Goal: Information Seeking & Learning: Check status

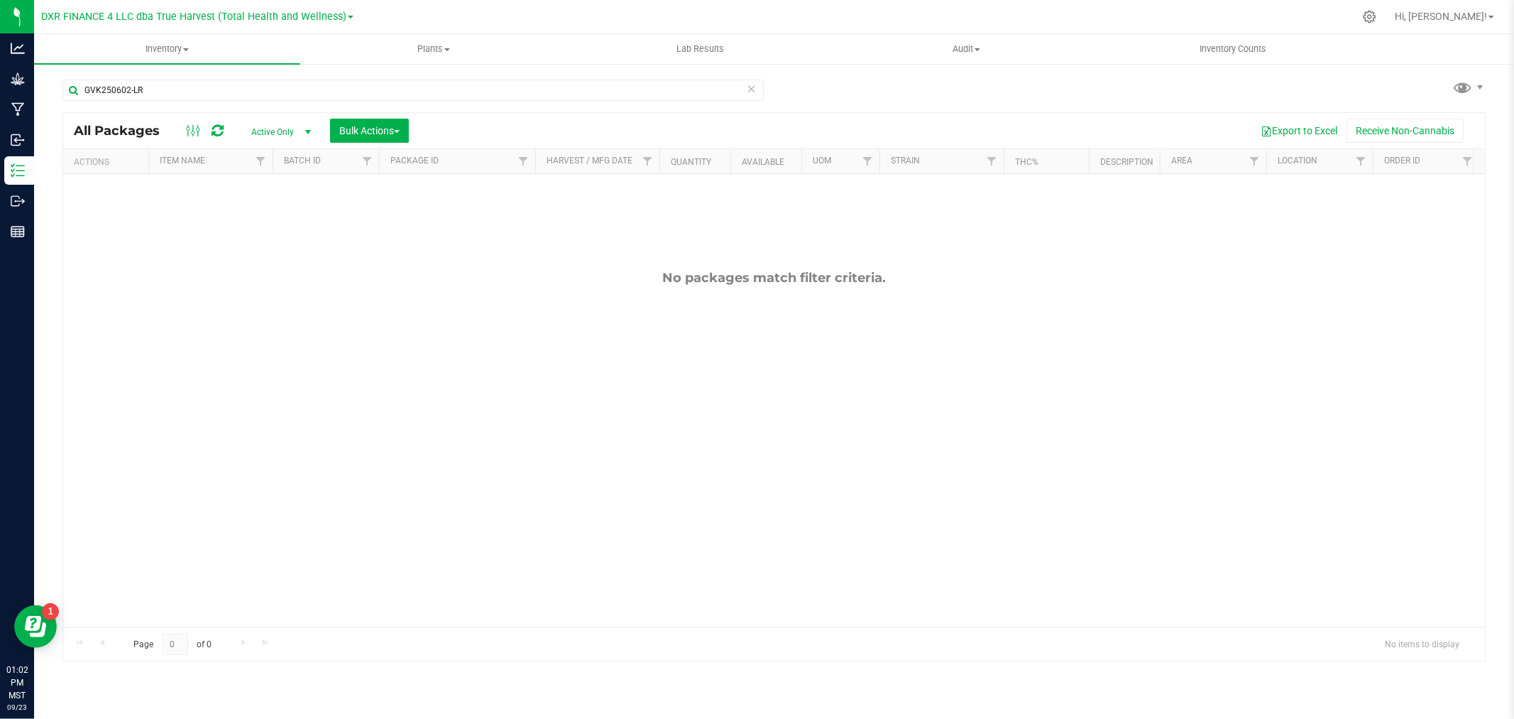
click at [143, 77] on div "GVK250602-LR" at bounding box center [418, 89] width 712 height 45
click at [149, 83] on input "GVK250602-LR" at bounding box center [413, 90] width 702 height 21
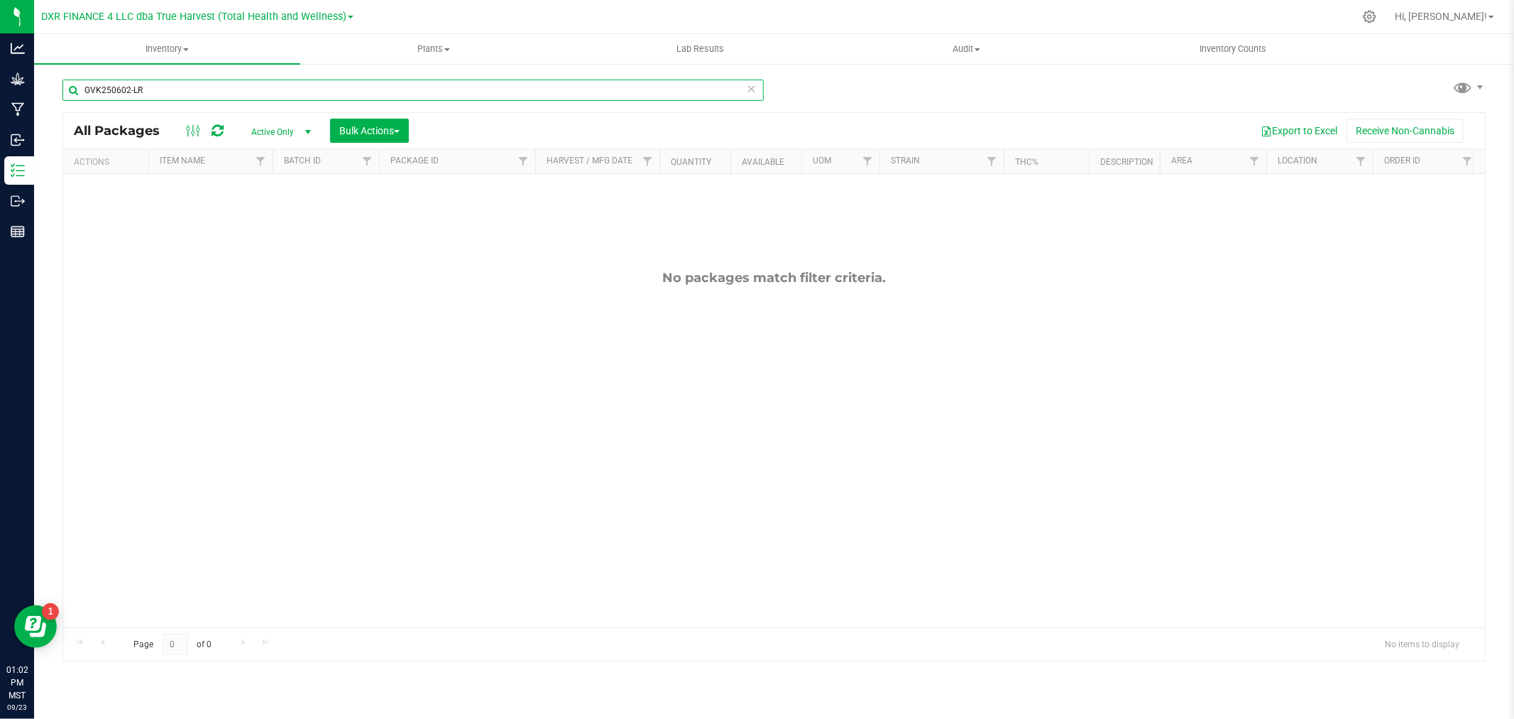
click at [149, 83] on input "GVK250602-LR" at bounding box center [413, 90] width 702 height 21
paste input "VGRM250807"
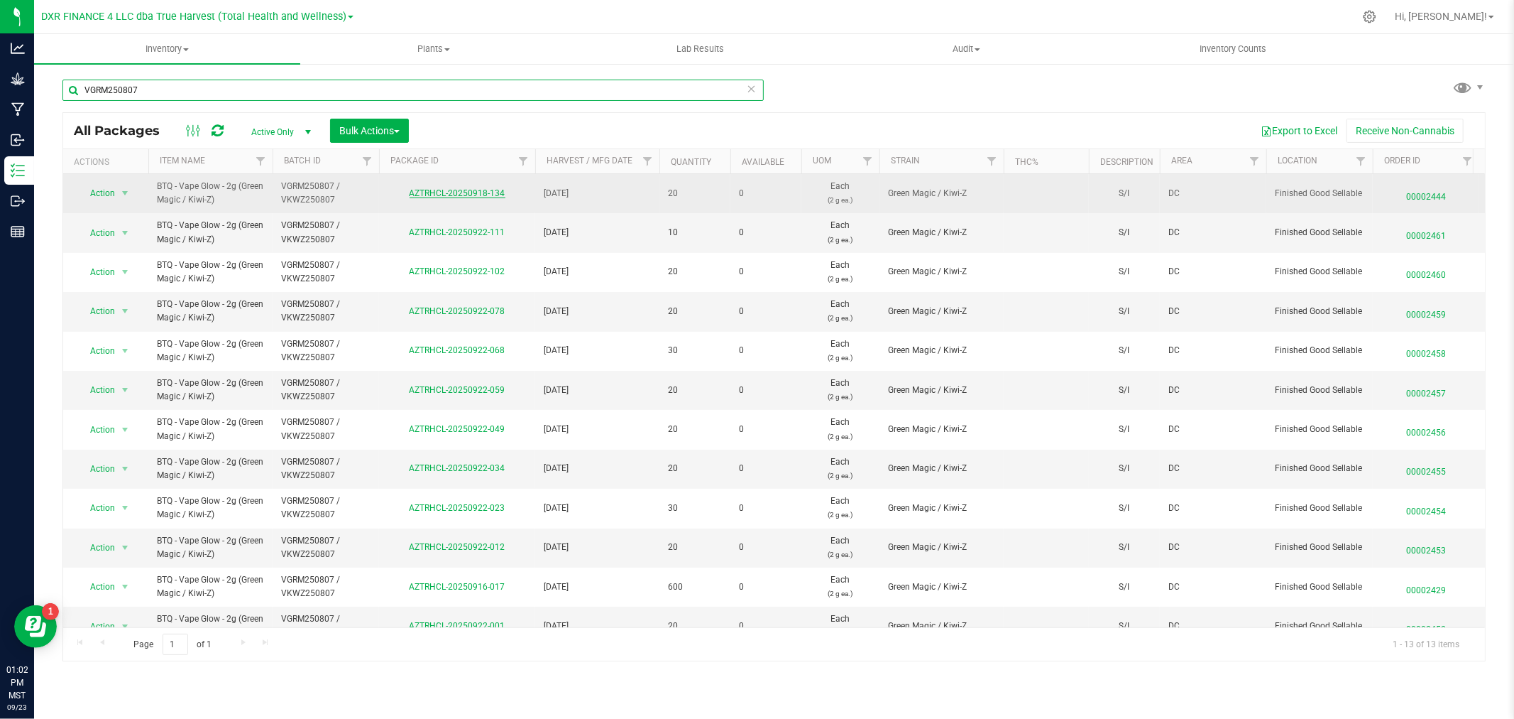
type input "VGRM250807"
click at [439, 197] on link "AZTRHCL-20250918-134" at bounding box center [458, 193] width 96 height 10
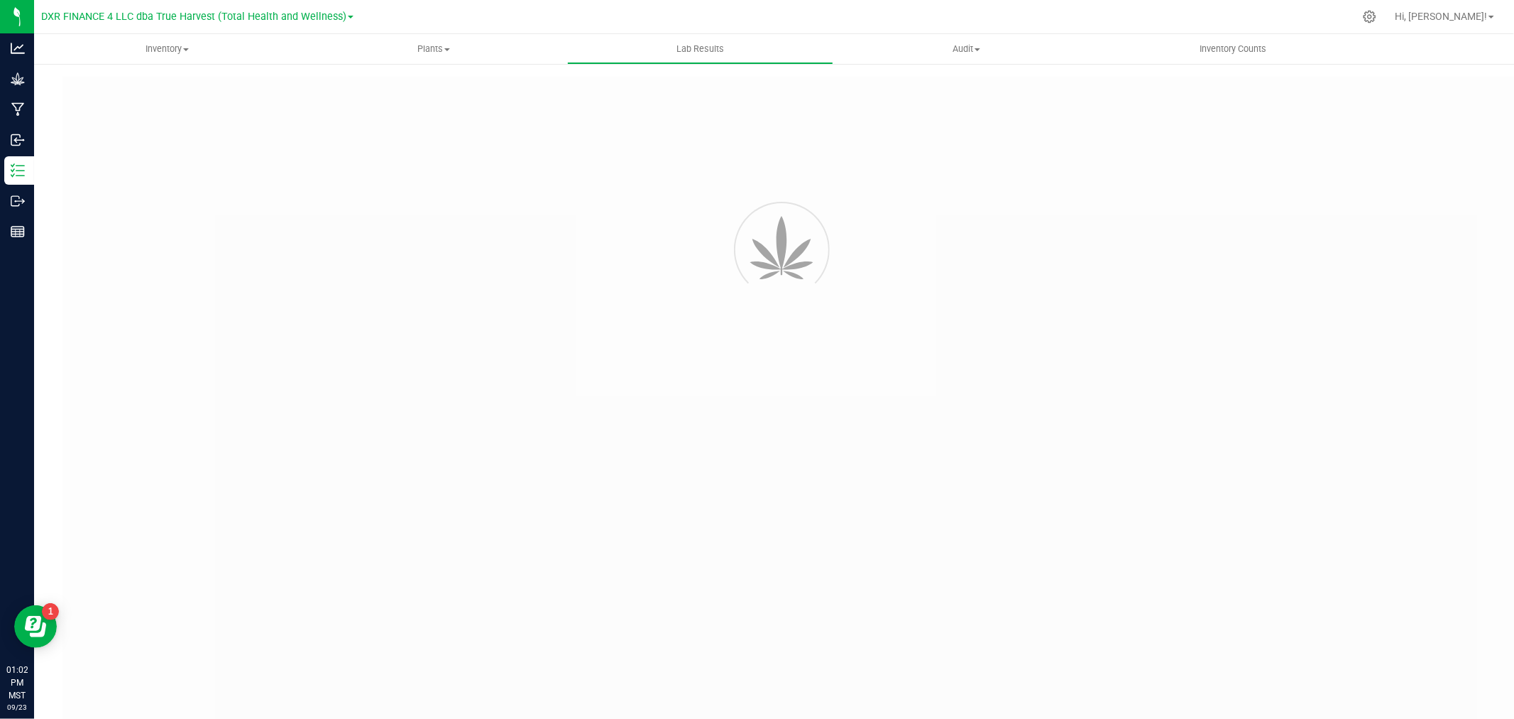
type input "AZTRHCL-20250819-022"
type input "TE50808004-004 / TE50808004-010"
type input "AZTRHCL-20250819-022"
type input "[DATE] 8:45 PM"
type input "[DATE]"
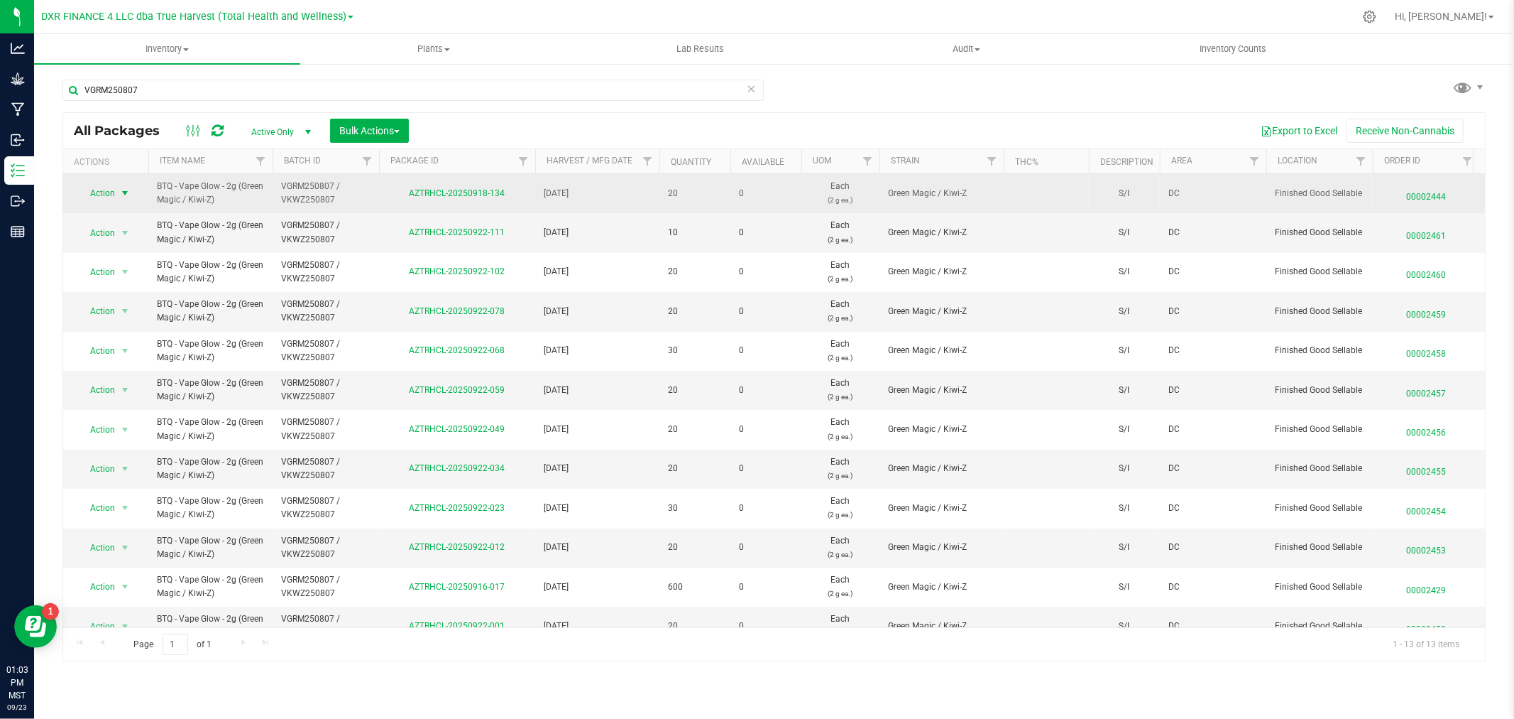
click at [114, 189] on span "Action" at bounding box center [96, 193] width 38 height 20
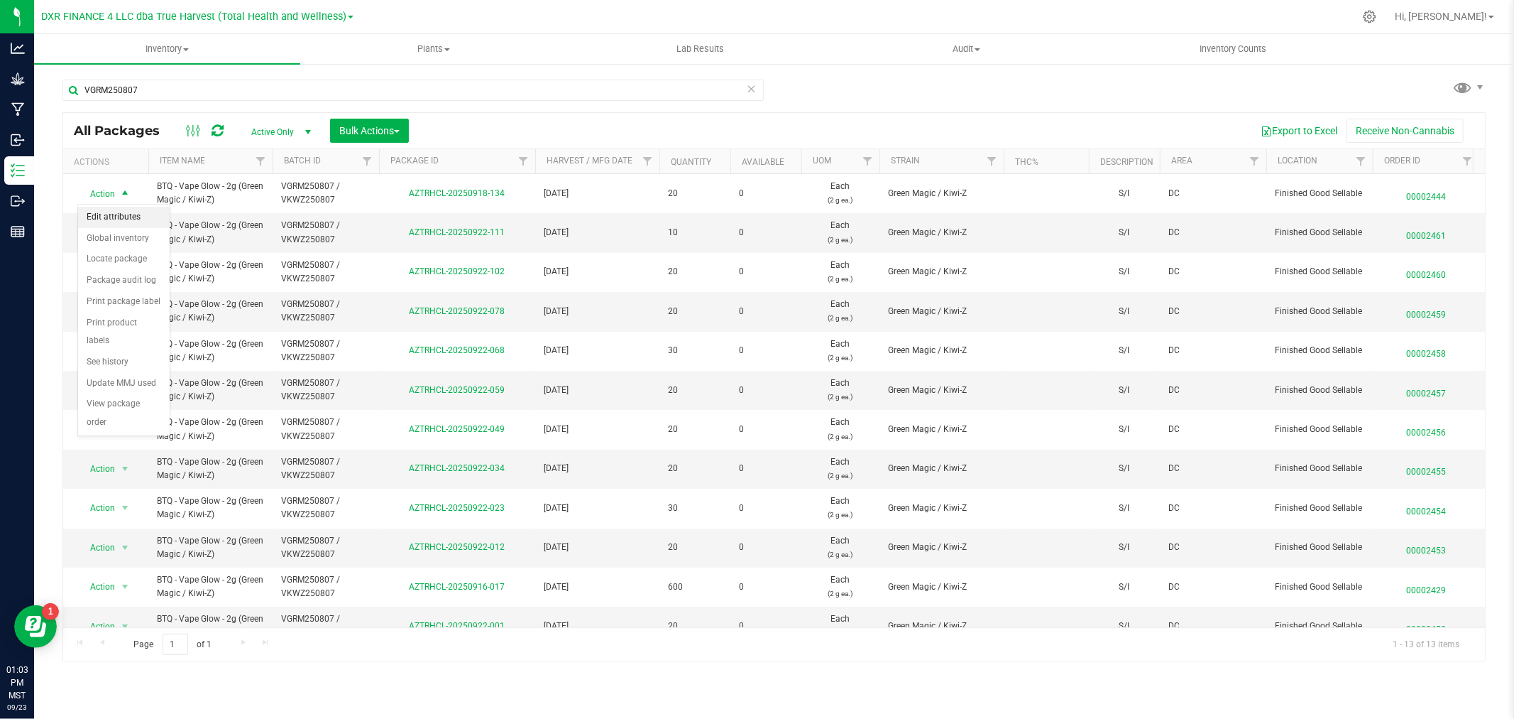
click at [117, 214] on li "Edit attributes" at bounding box center [124, 217] width 92 height 21
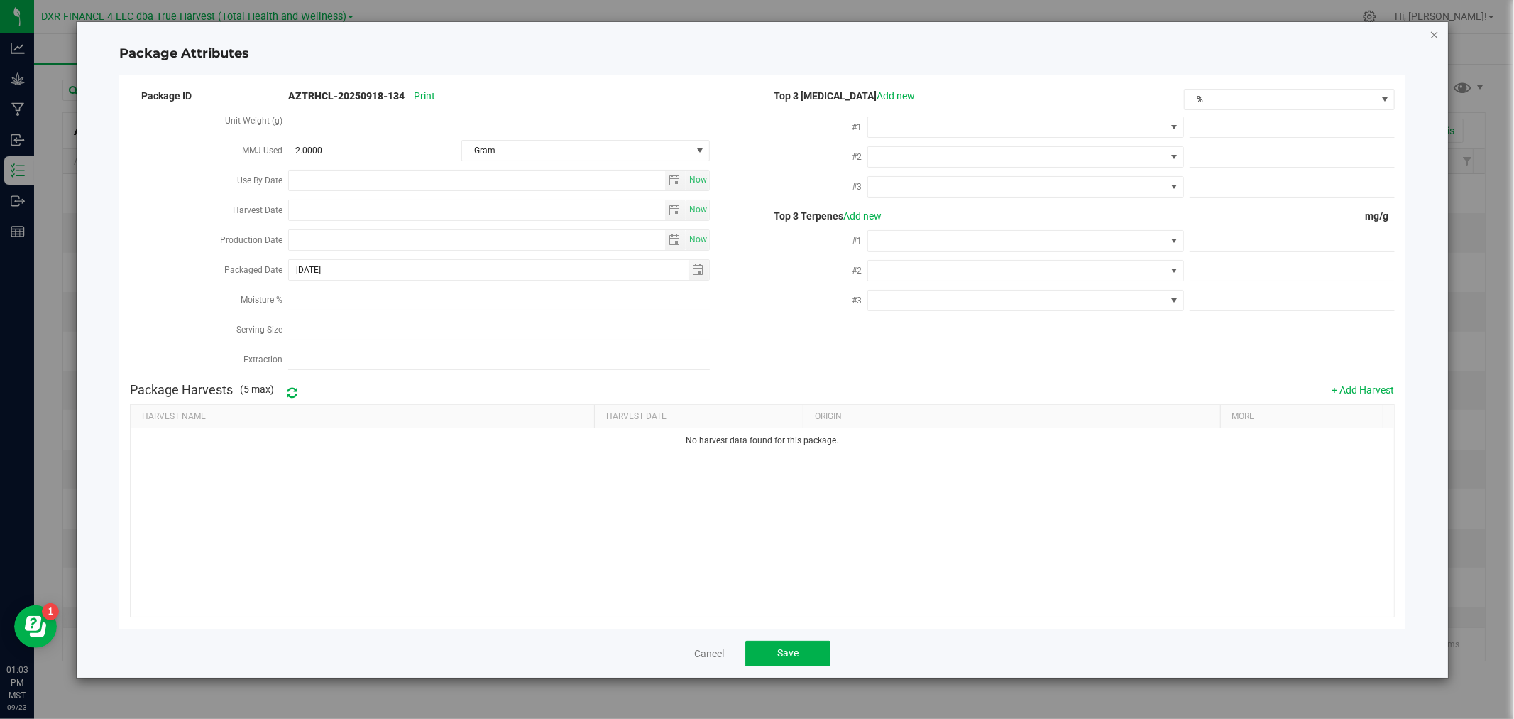
click at [1431, 36] on icon "Close modal" at bounding box center [1435, 34] width 10 height 17
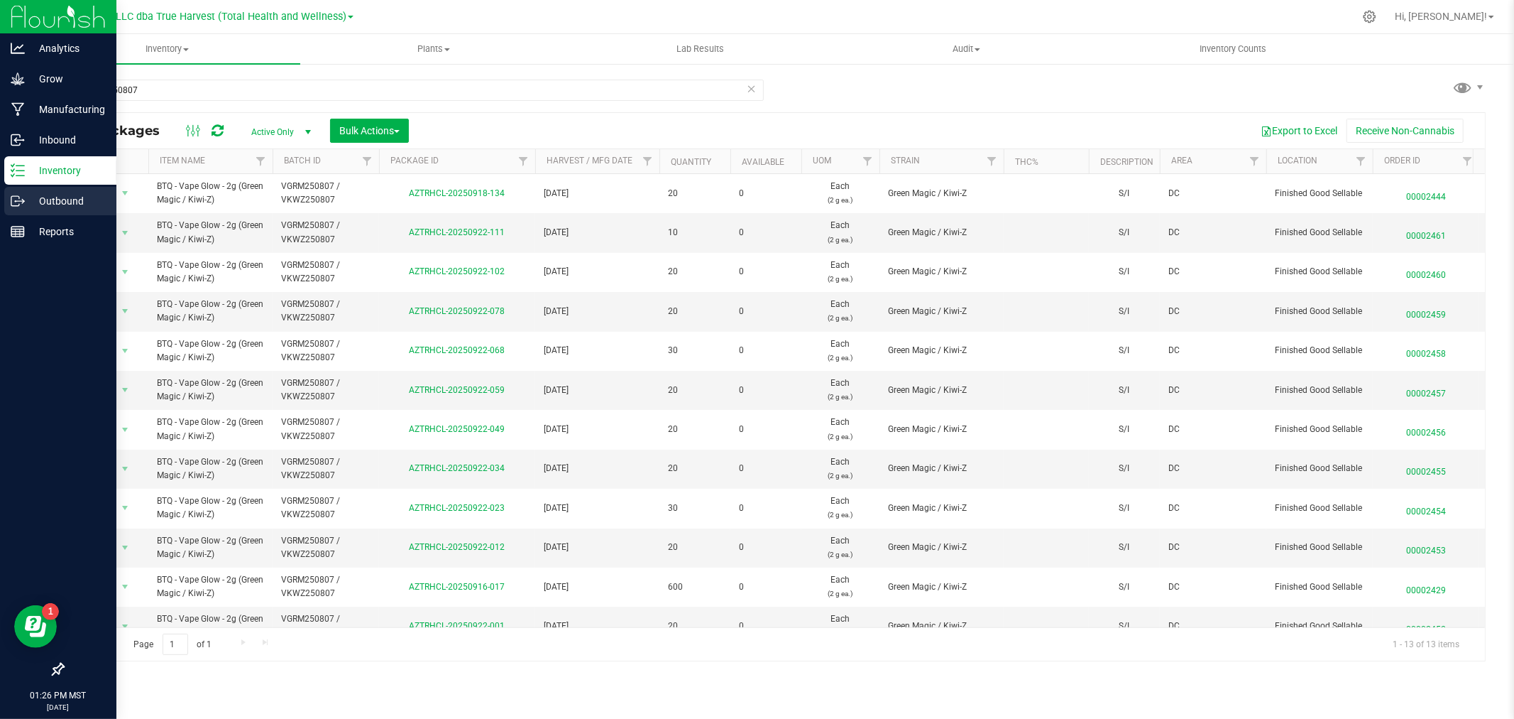
click at [29, 197] on p "Outbound" at bounding box center [67, 200] width 85 height 17
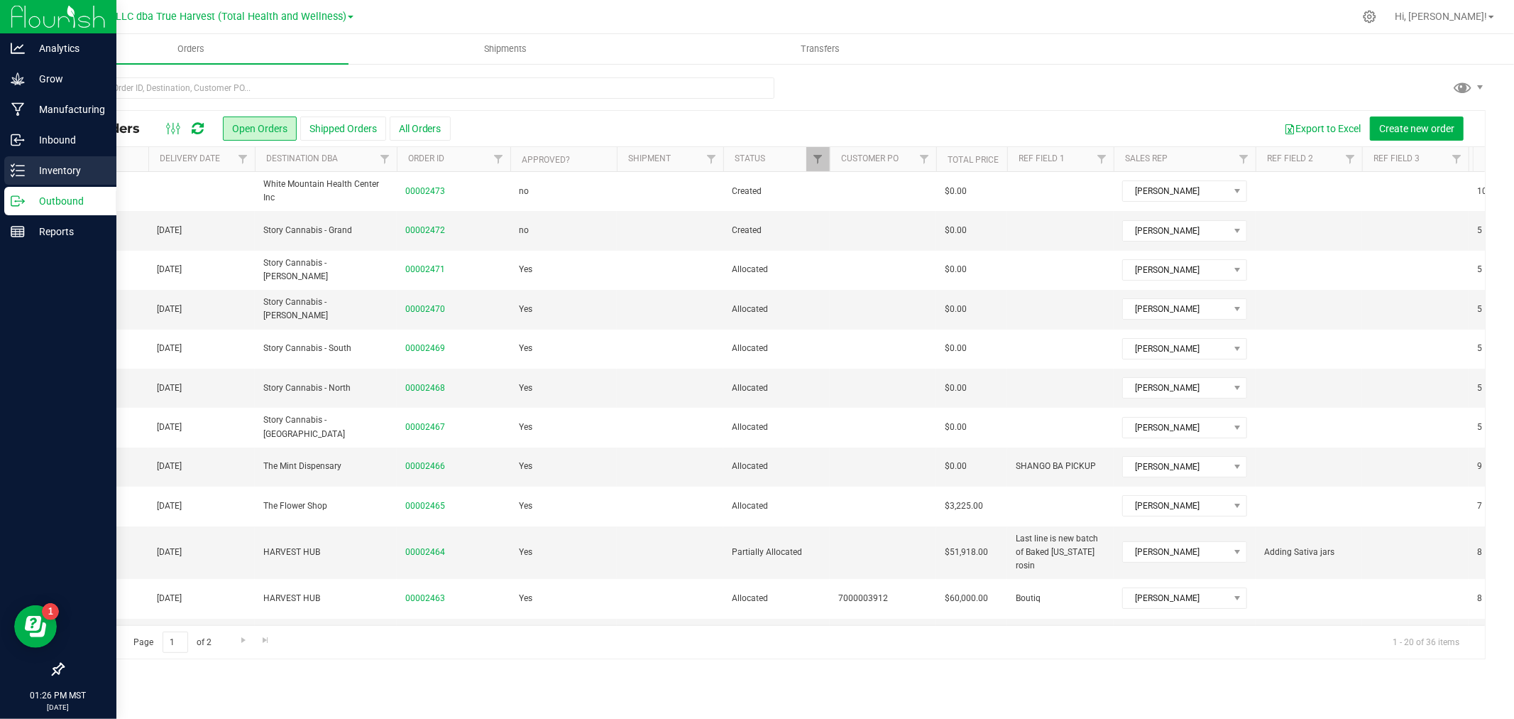
click at [40, 169] on p "Inventory" at bounding box center [67, 170] width 85 height 17
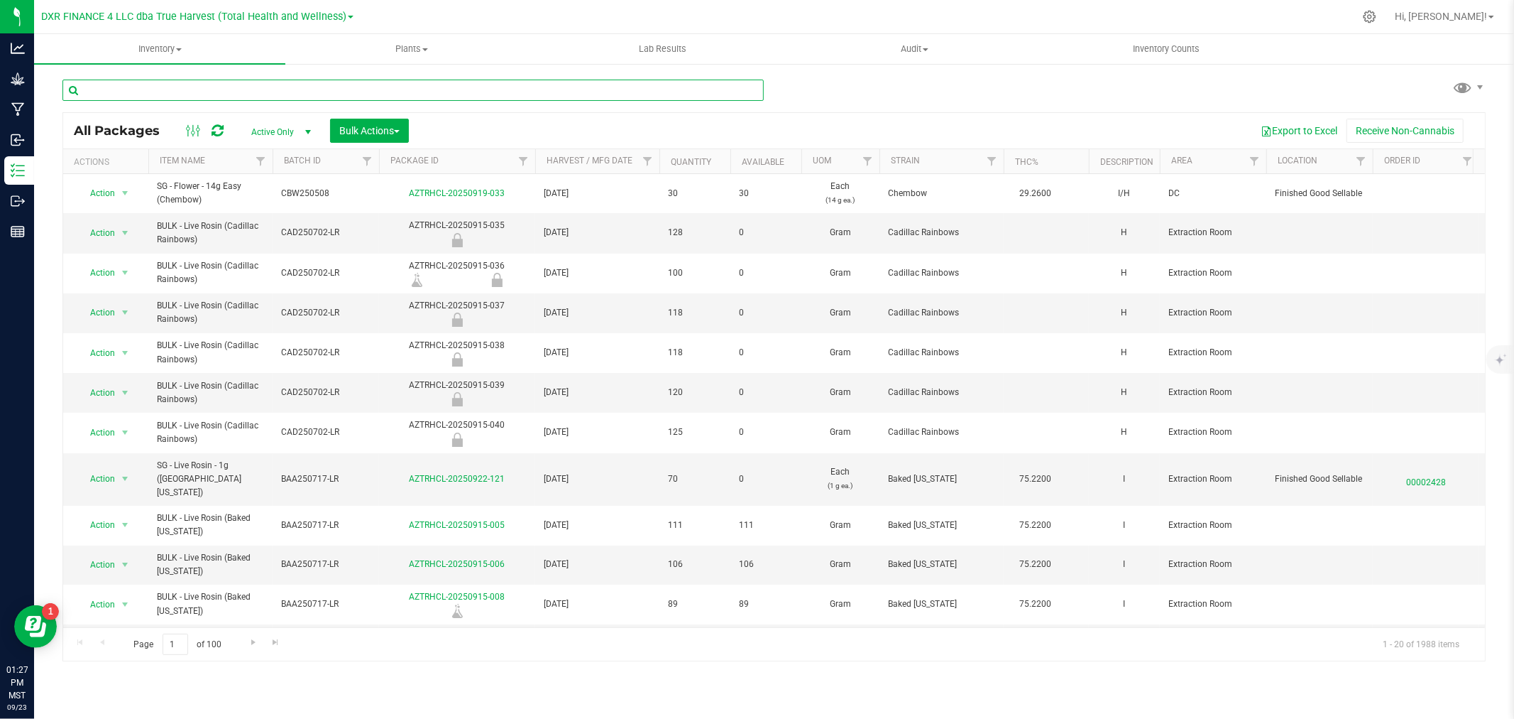
click at [443, 84] on input "text" at bounding box center [413, 90] width 702 height 21
click at [549, 88] on input "text" at bounding box center [413, 90] width 702 height 21
click at [195, 97] on input "text" at bounding box center [413, 90] width 702 height 21
click at [178, 85] on input "text" at bounding box center [413, 90] width 702 height 21
click at [1293, 131] on button "Export to Excel" at bounding box center [1299, 131] width 95 height 24
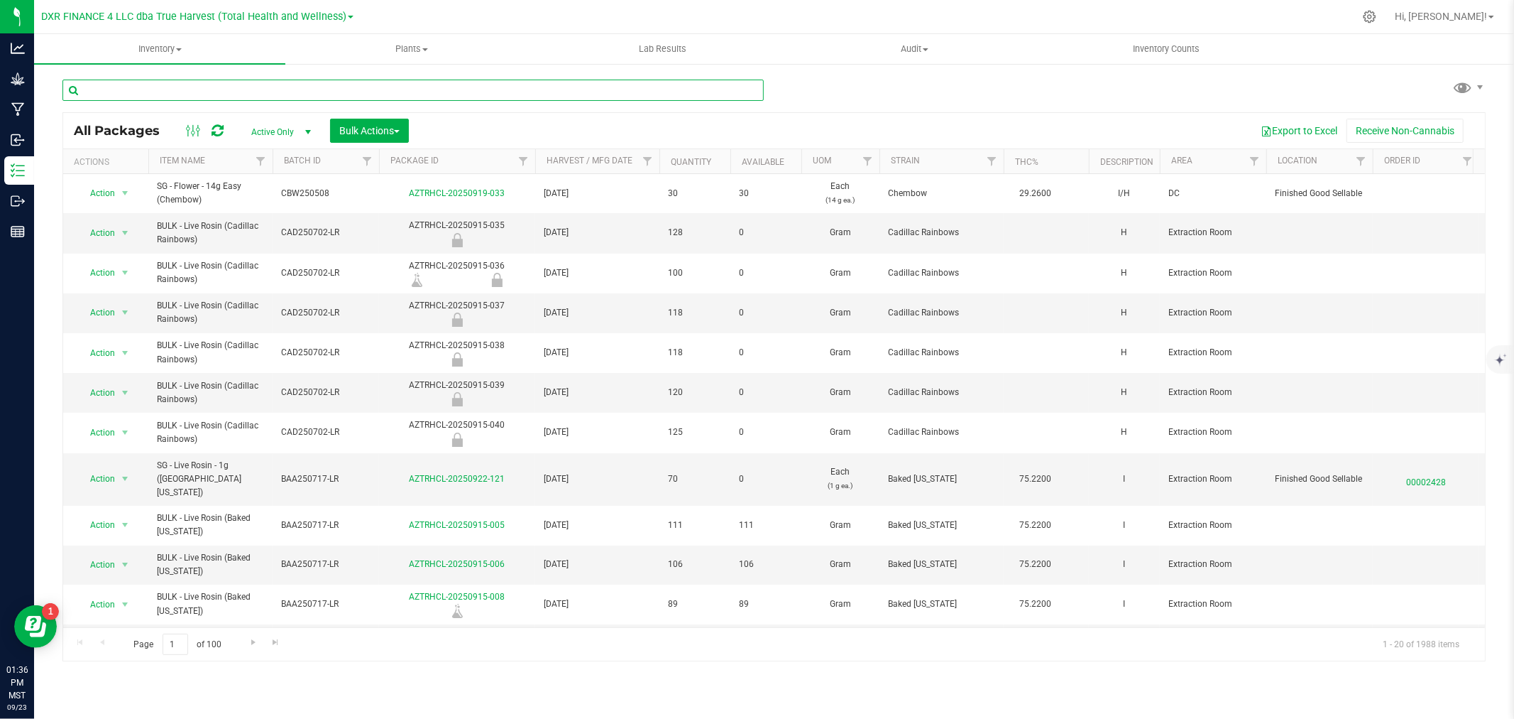
click at [155, 84] on input "text" at bounding box center [413, 90] width 702 height 21
type input "zo250729"
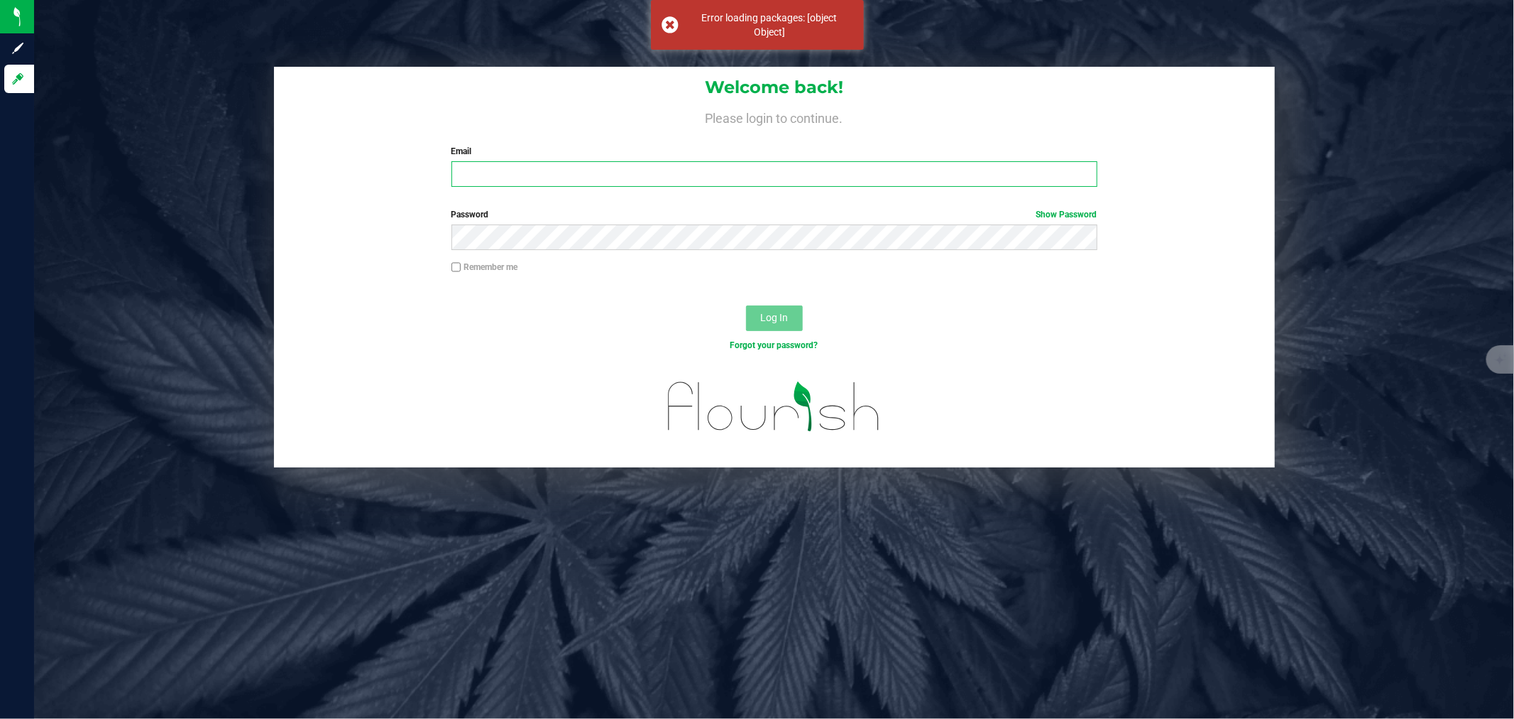
type input "[EMAIL_ADDRESS][DOMAIN_NAME]"
click at [763, 315] on span "Log In" at bounding box center [774, 317] width 28 height 11
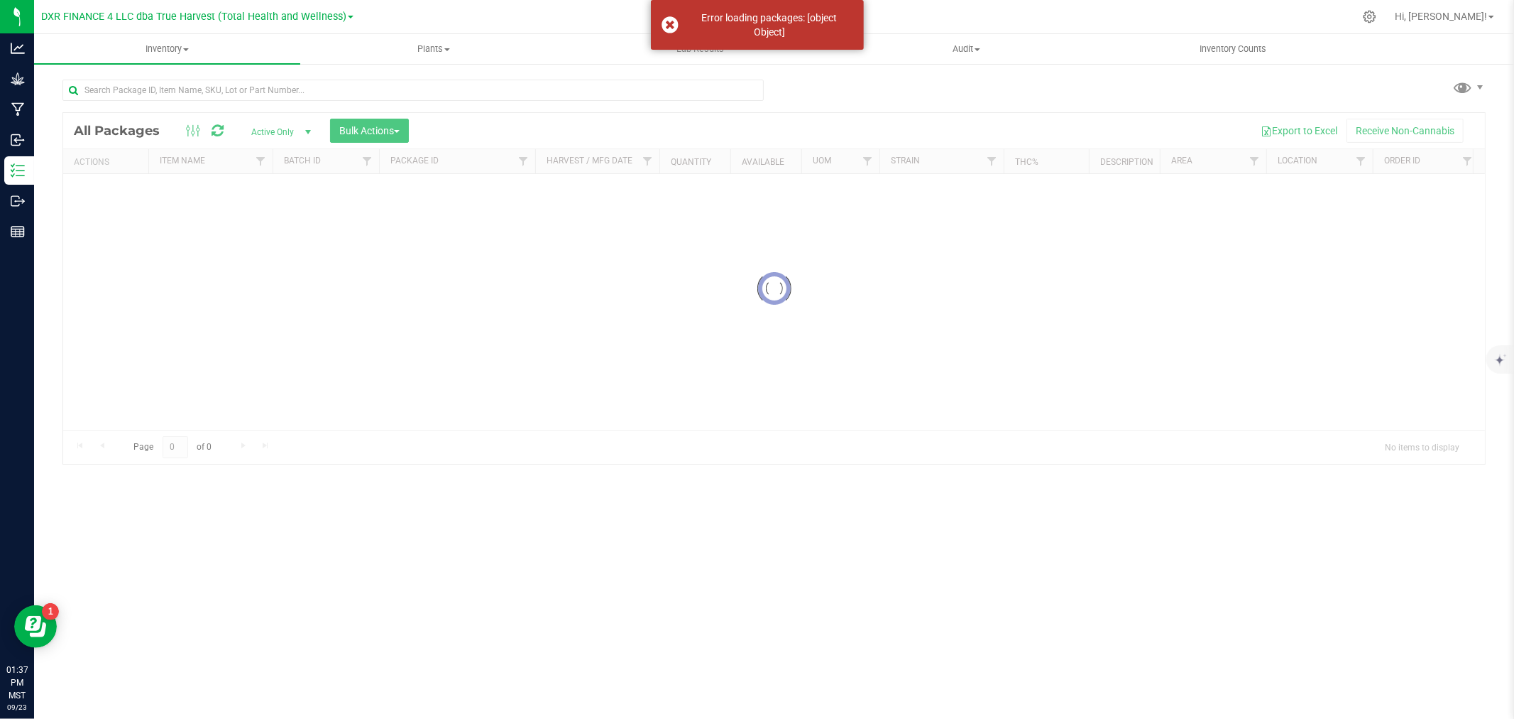
click at [457, 301] on div at bounding box center [774, 288] width 1422 height 351
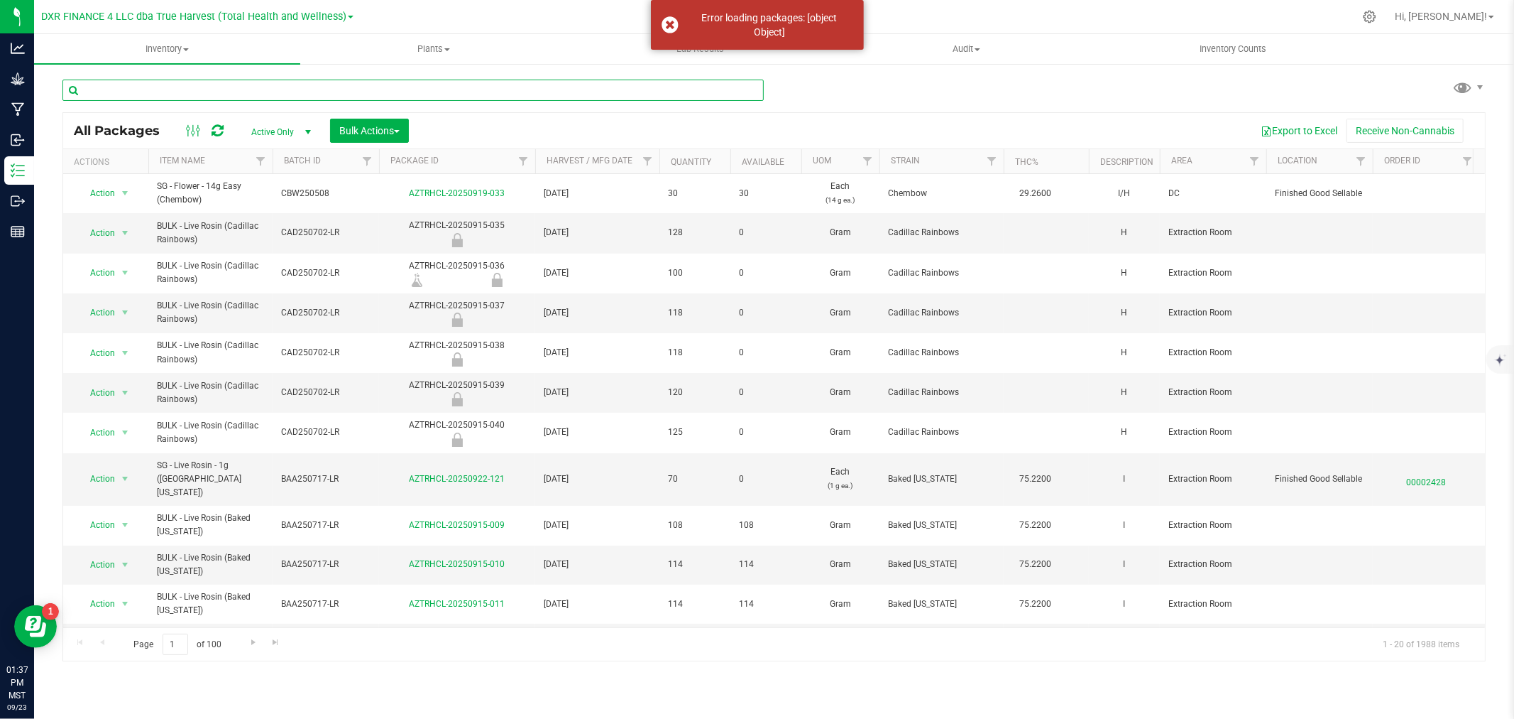
click at [236, 90] on input "text" at bounding box center [413, 90] width 702 height 21
type input "zop250729"
